Goal: Communication & Community: Answer question/provide support

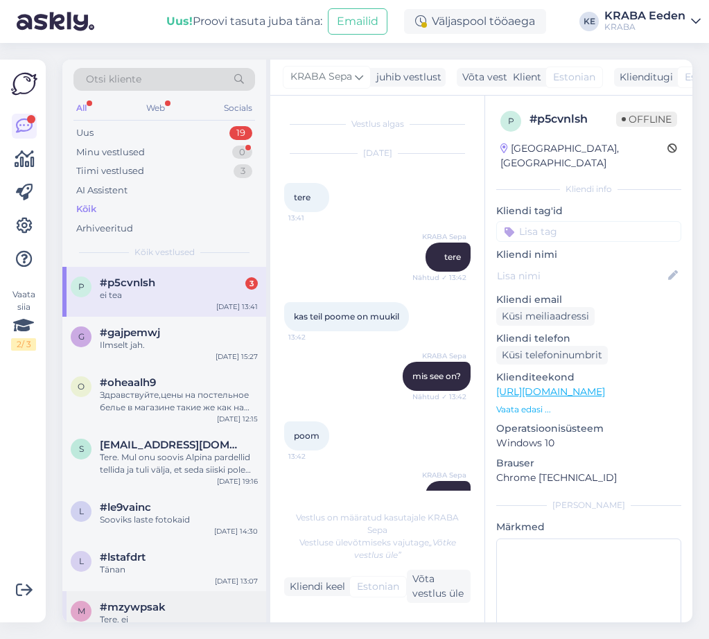
scroll to position [154, 0]
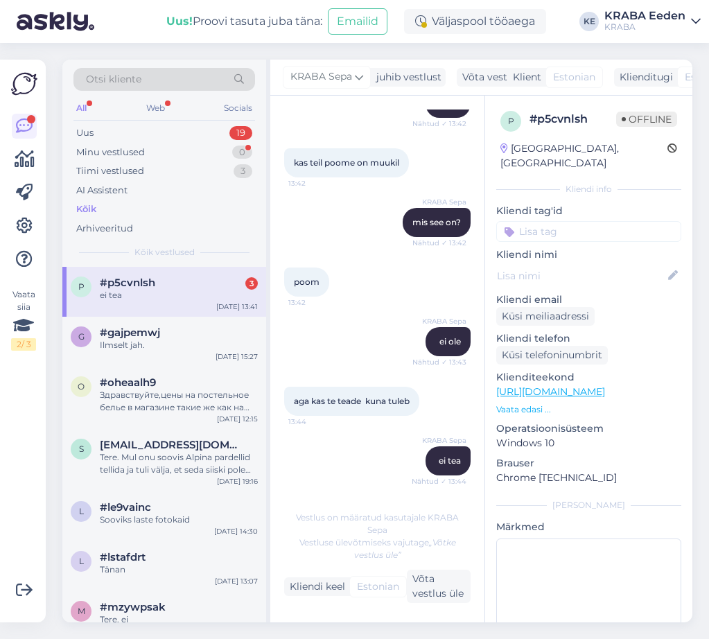
drag, startPoint x: 162, startPoint y: 299, endPoint x: 162, endPoint y: 291, distance: 7.7
click at [162, 291] on div "p #p5cvnlsh 3 ei tea [DATE] 13:41" at bounding box center [164, 292] width 204 height 50
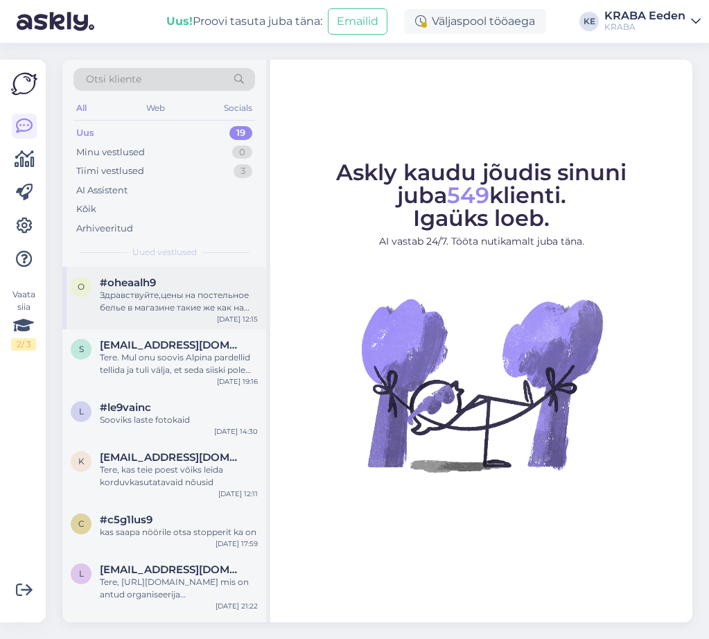
click at [186, 311] on div "Здравствуйте,цены на постельное белье в магазине такие же как на сайте,или скид…" at bounding box center [179, 301] width 158 height 25
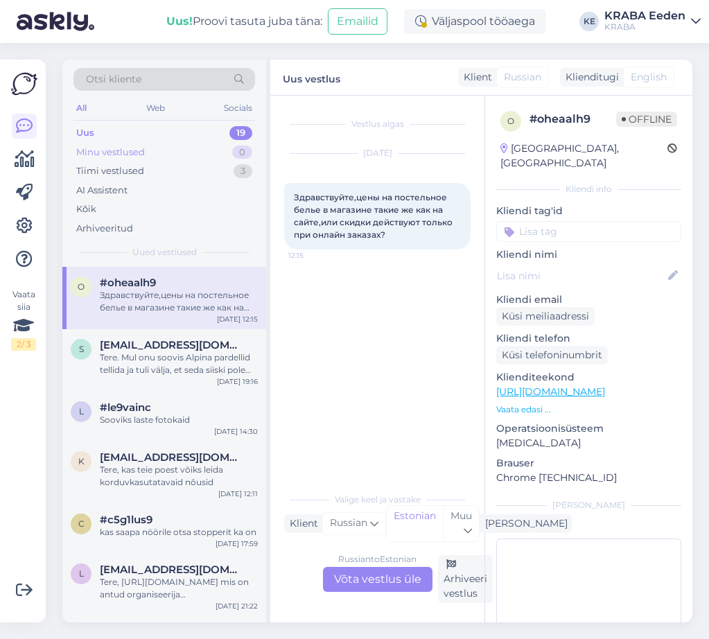
click at [160, 150] on div "Minu vestlused 0" at bounding box center [165, 152] width 182 height 19
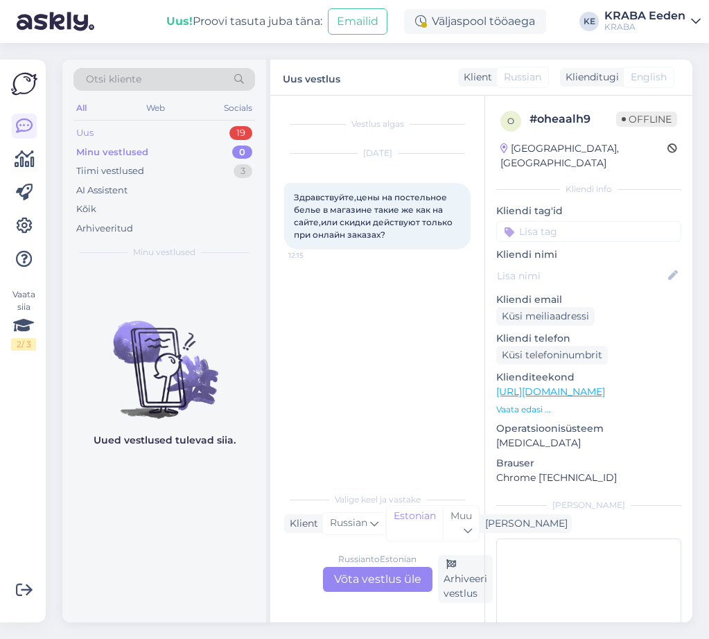
click at [165, 126] on div "Uus 19" at bounding box center [165, 132] width 182 height 19
